Goal: Task Accomplishment & Management: Use online tool/utility

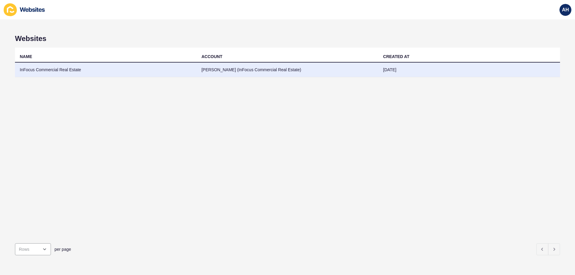
click at [150, 72] on td "InFocus Commercial Real Estate" at bounding box center [106, 70] width 182 height 15
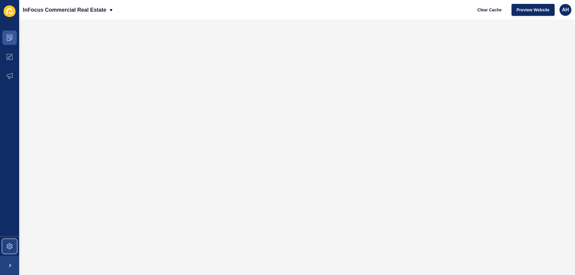
click at [13, 246] on span at bounding box center [9, 246] width 19 height 19
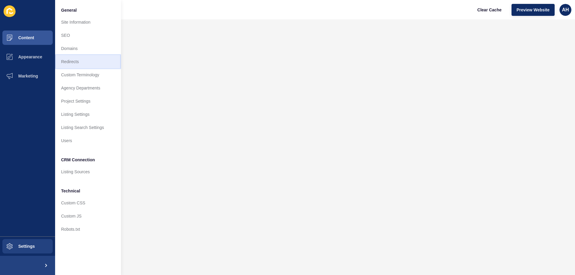
click at [75, 60] on link "Redirects" at bounding box center [88, 61] width 66 height 13
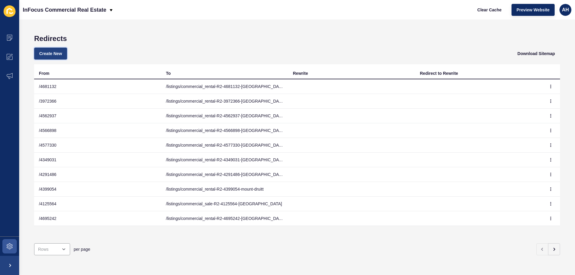
click at [57, 50] on button "Create New" at bounding box center [50, 54] width 33 height 12
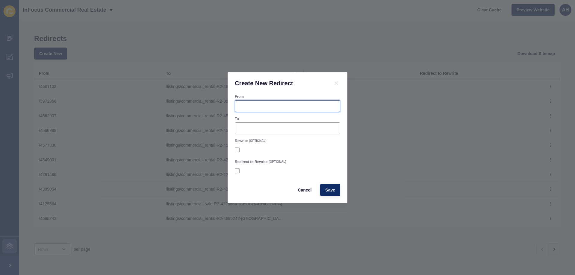
click at [305, 103] on input "From" at bounding box center [288, 106] width 98 height 6
paste input "4721346"
type input "/4721346"
click at [251, 125] on input "To" at bounding box center [288, 128] width 98 height 6
paste input "/listings/commercial_rental-R2-4721346-emu-plains"
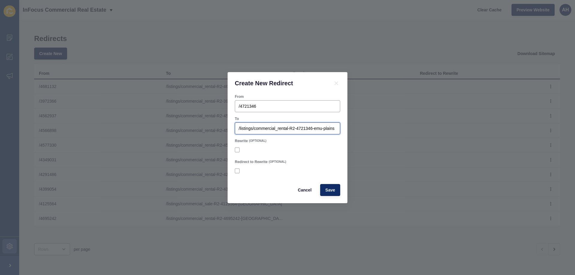
scroll to position [0, 8]
type input "/listings/commercial_rental-R2-4721346-emu-plains"
click at [309, 155] on div at bounding box center [287, 150] width 105 height 11
click at [331, 190] on span "Save" at bounding box center [330, 190] width 10 height 6
